Goal: Find specific page/section: Find specific page/section

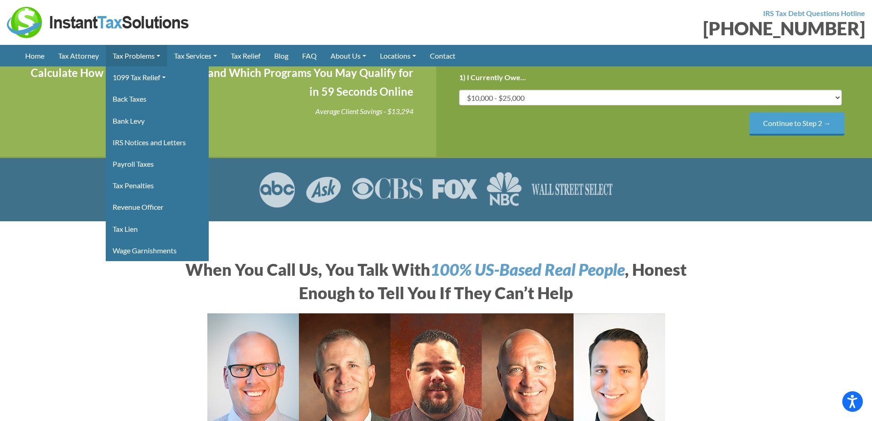
scroll to position [46, 0]
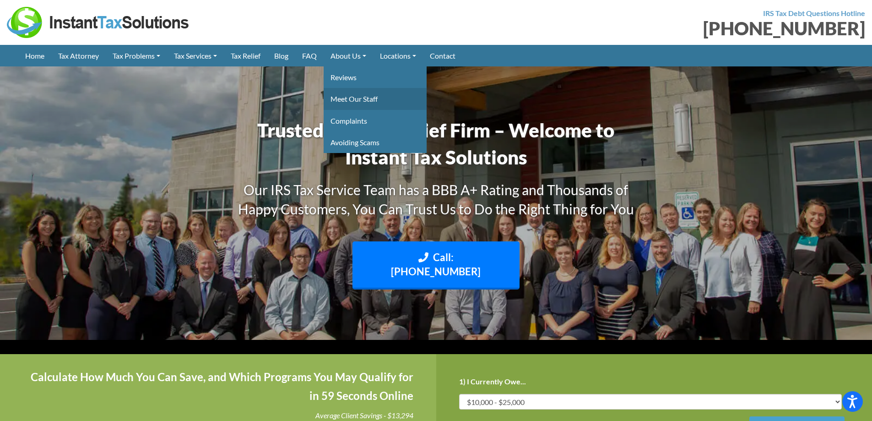
click at [360, 92] on link "Meet Our Staff" at bounding box center [375, 99] width 103 height 22
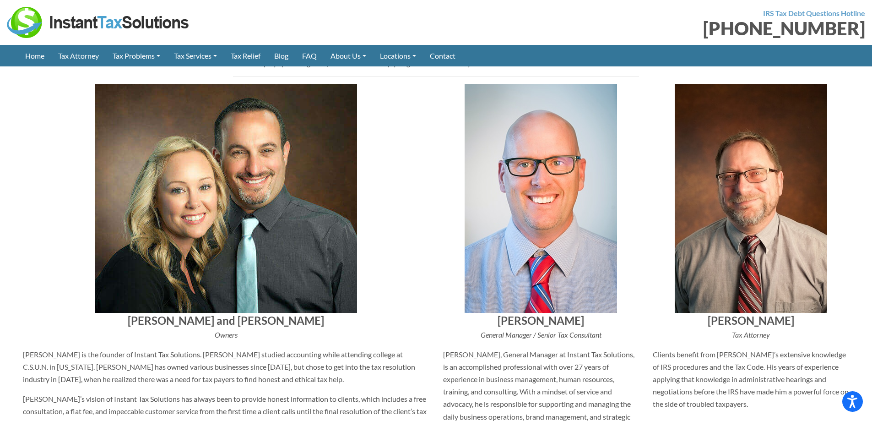
scroll to position [229, 0]
